Goal: Information Seeking & Learning: Learn about a topic

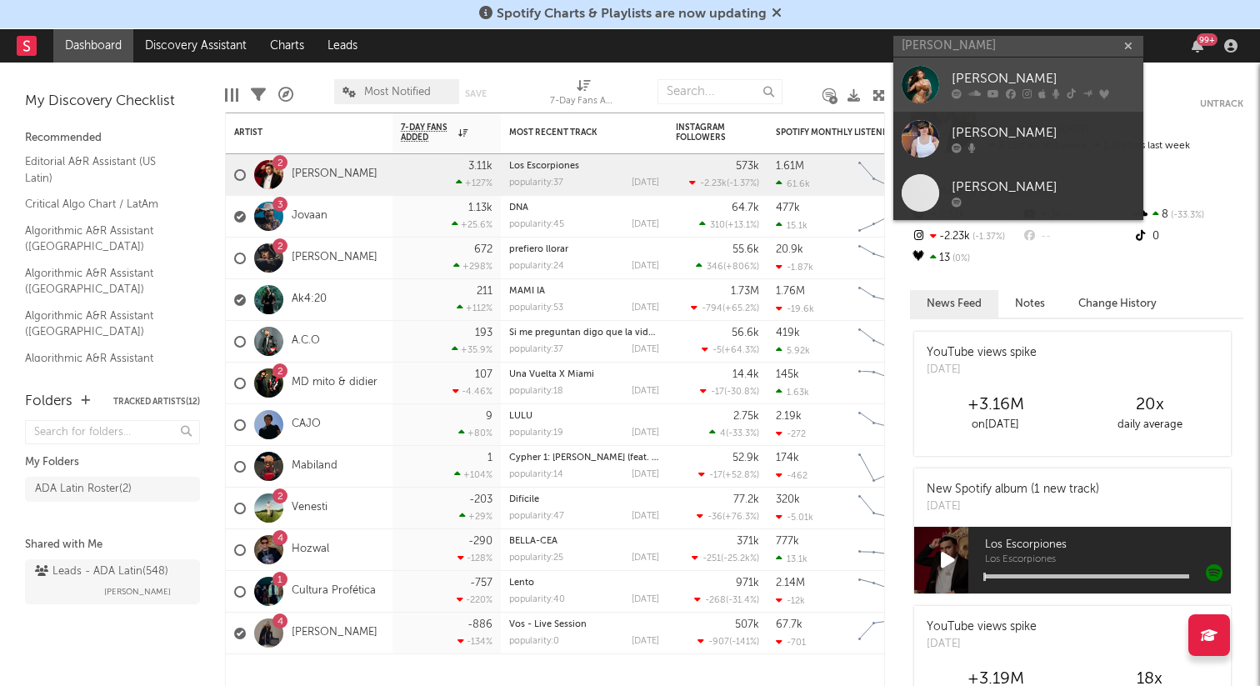
type input "[PERSON_NAME]"
click at [1003, 80] on div "[PERSON_NAME]" at bounding box center [1042, 79] width 183 height 20
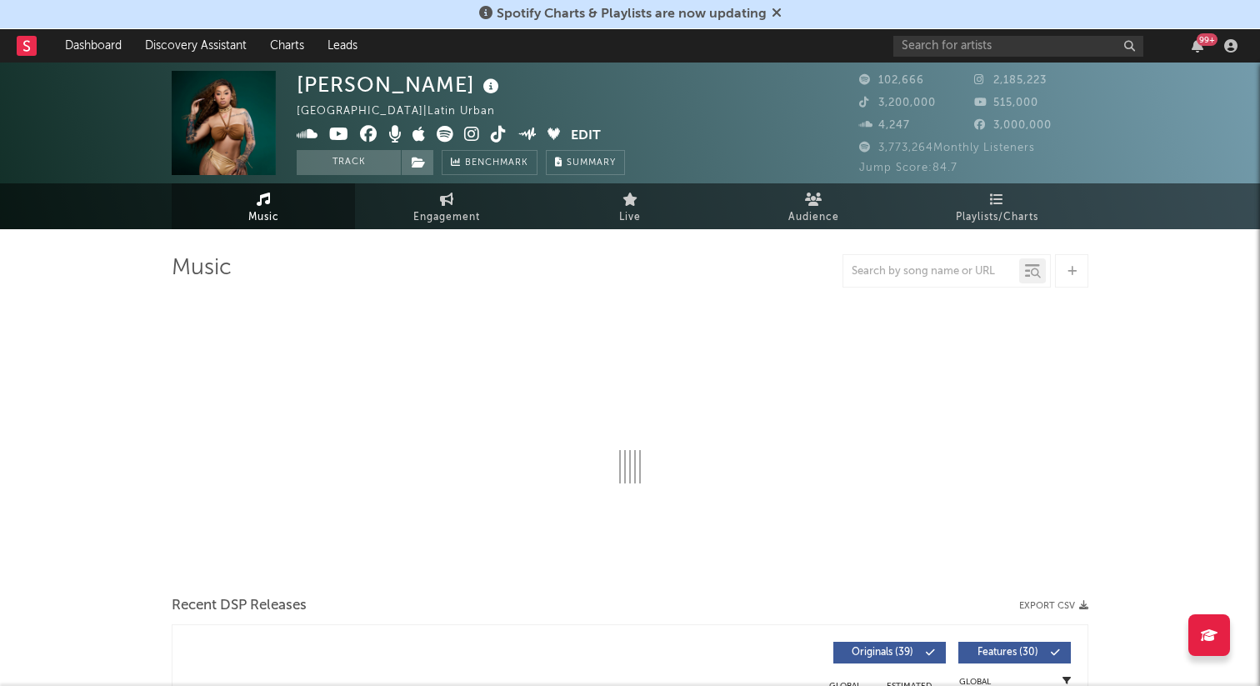
select select "6m"
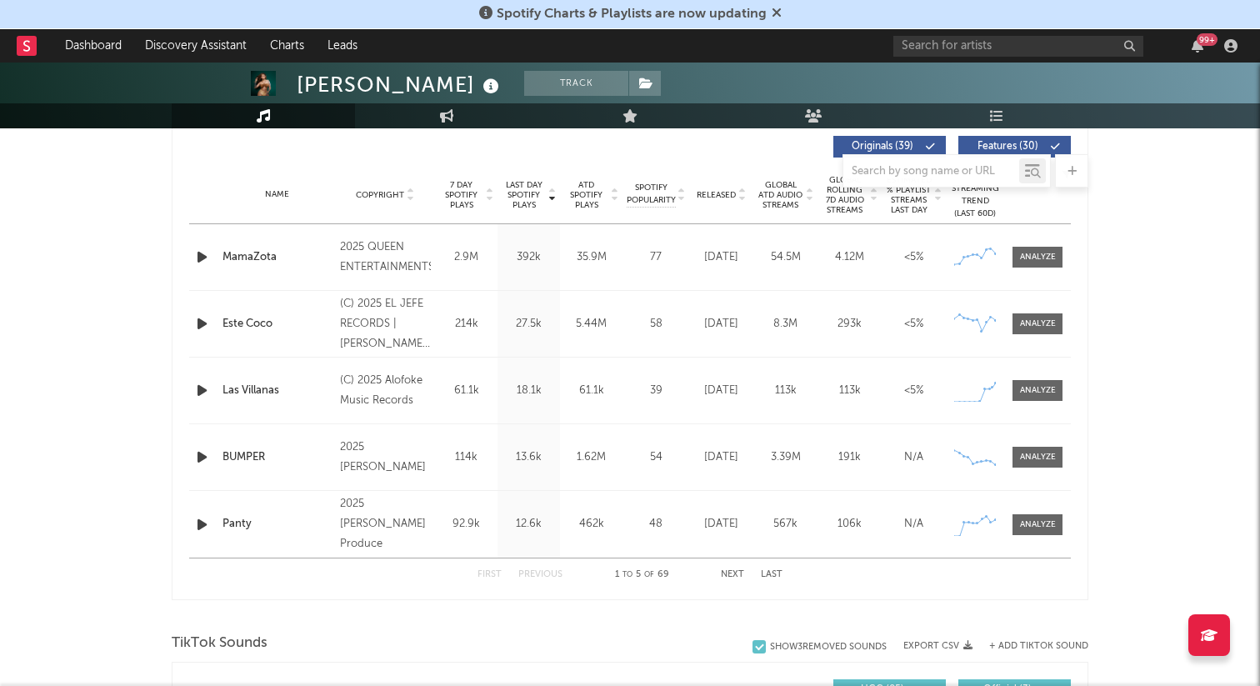
scroll to position [638, 0]
click at [248, 257] on div "MamaZota" at bounding box center [276, 256] width 109 height 17
click at [200, 252] on icon "button" at bounding box center [201, 256] width 17 height 21
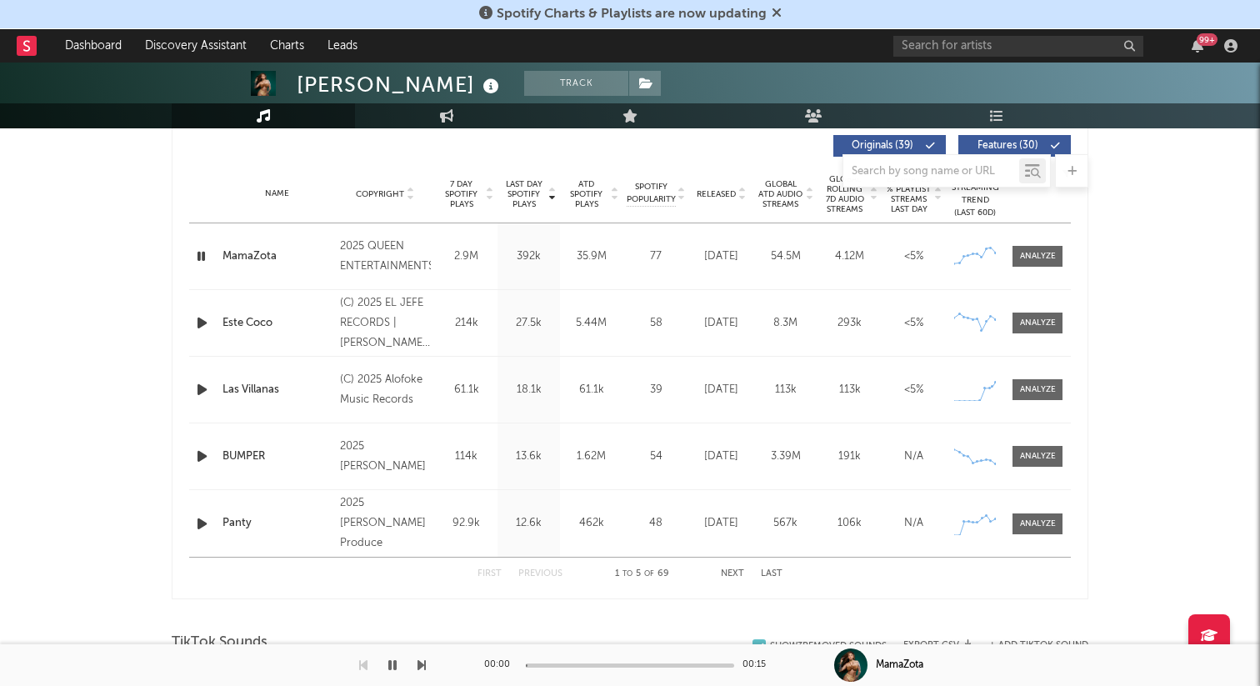
click at [202, 253] on icon "button" at bounding box center [201, 256] width 16 height 21
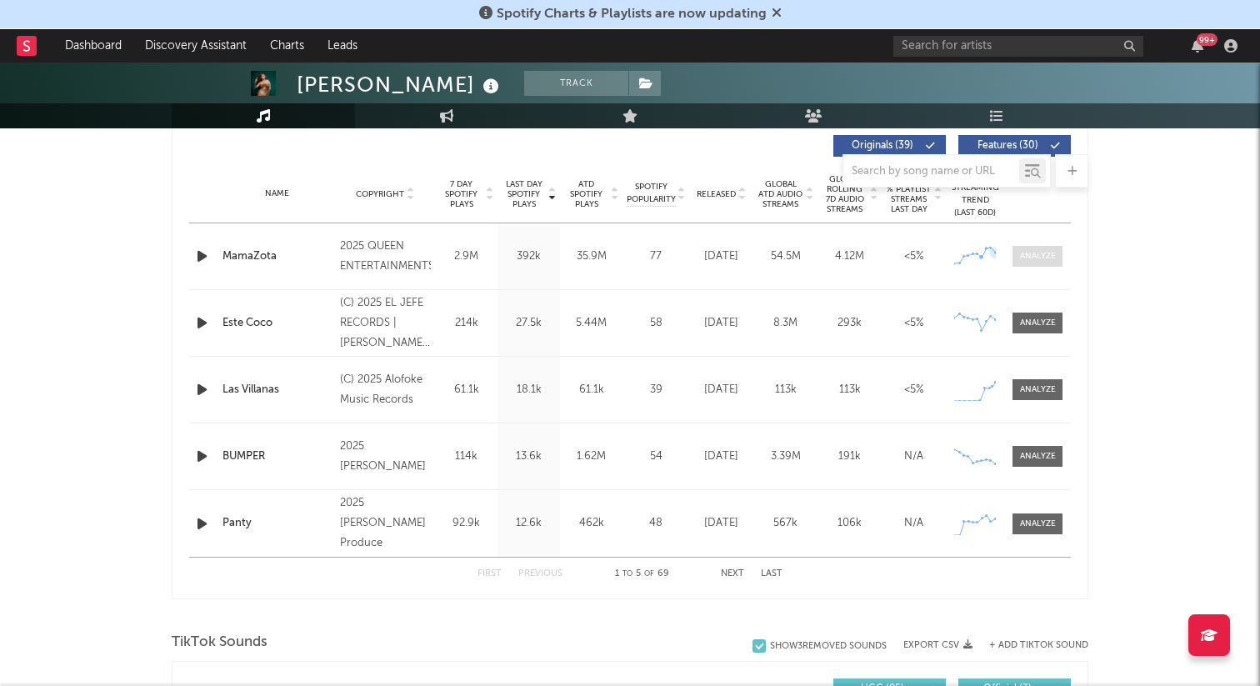
click at [1044, 258] on div at bounding box center [1038, 256] width 36 height 12
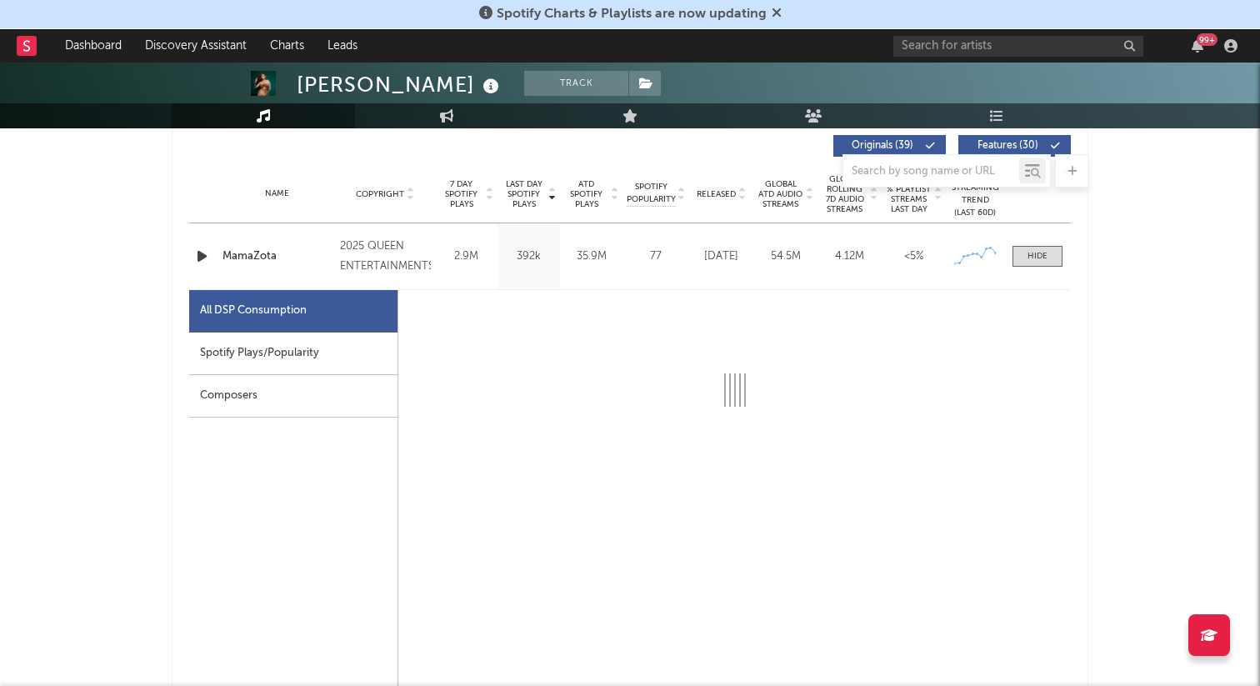
select select "6m"
